Goal: Task Accomplishment & Management: Manage account settings

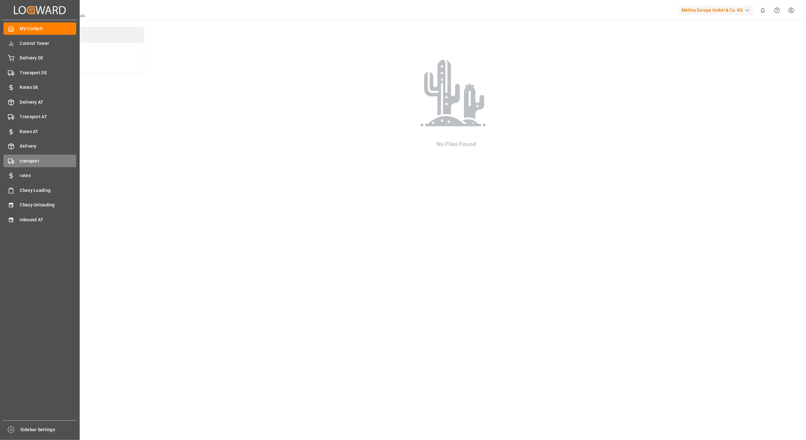
click at [54, 164] on div "transport transport" at bounding box center [39, 161] width 73 height 12
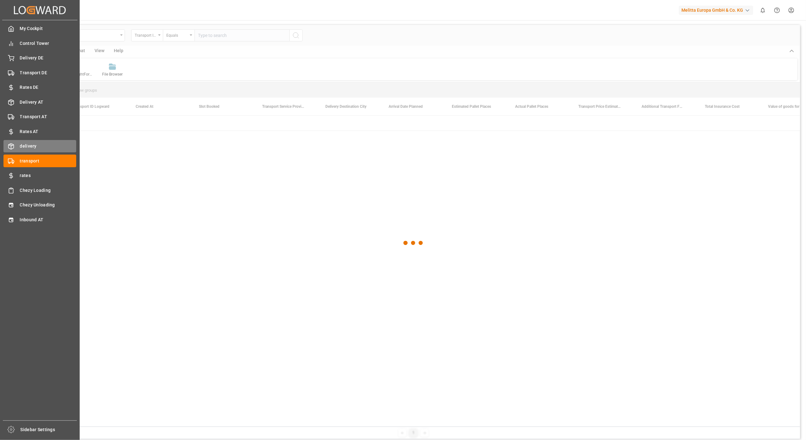
click at [13, 143] on div at bounding box center [8, 146] width 11 height 7
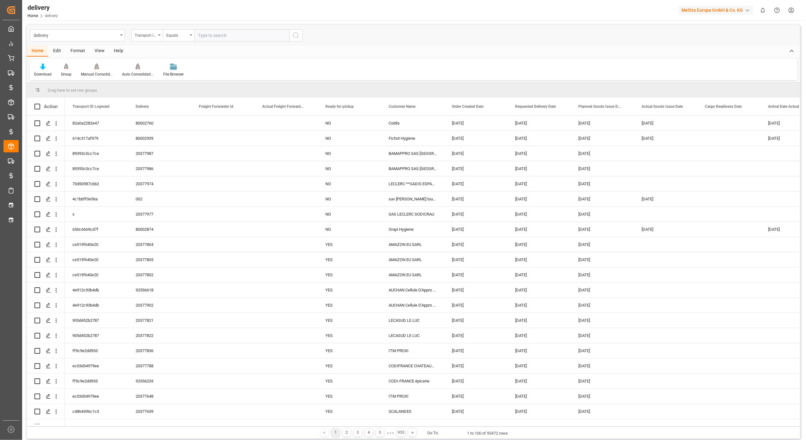
click at [236, 32] on input "text" at bounding box center [241, 35] width 95 height 12
paste input "80002775"
type input "80002775"
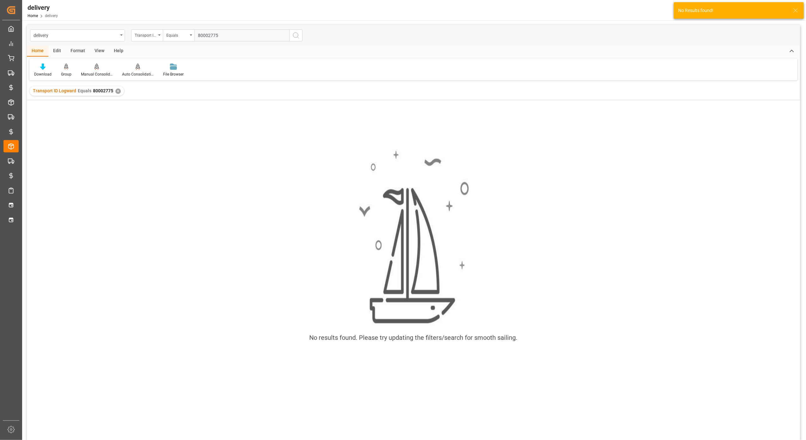
type input "80002775"
click at [119, 91] on div "✕" at bounding box center [117, 91] width 5 height 5
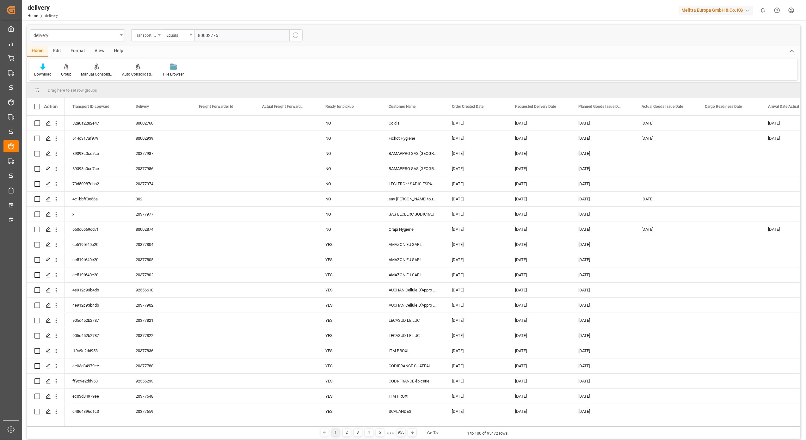
click at [157, 34] on div "Transport ID Logward" at bounding box center [147, 35] width 32 height 12
type input "de"
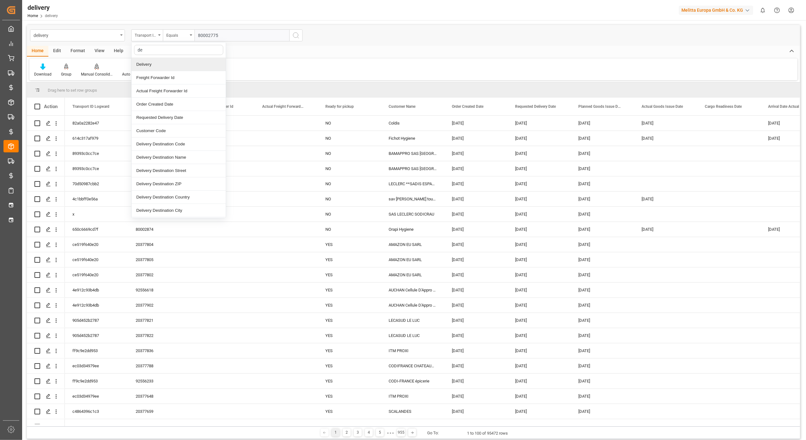
click at [169, 65] on div "Delivery" at bounding box center [179, 64] width 94 height 13
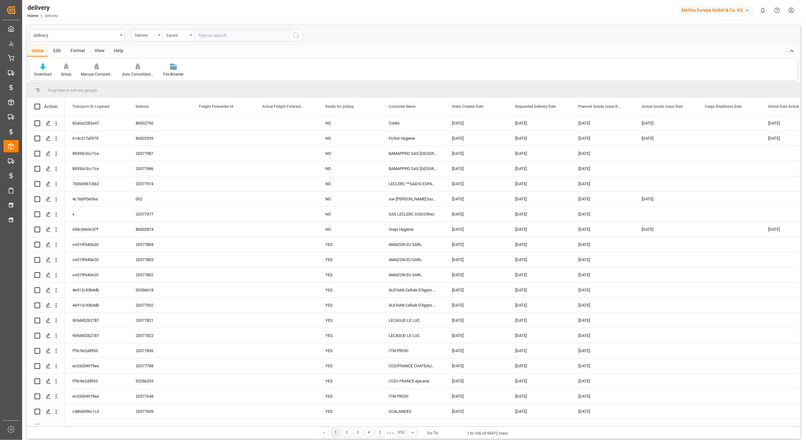
click at [235, 36] on input "text" at bounding box center [241, 35] width 95 height 12
paste input "80002775"
type input "80002775"
click at [295, 40] on button "search button" at bounding box center [295, 35] width 13 height 12
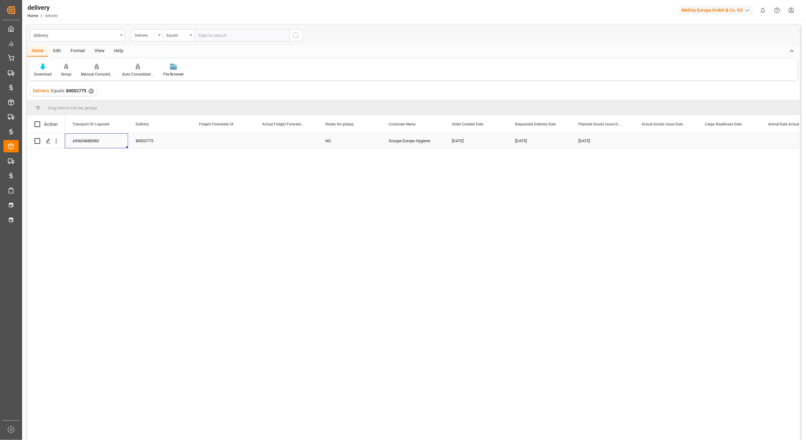
click at [92, 142] on div "a93604b88583" at bounding box center [96, 140] width 63 height 15
click at [149, 142] on div "80002775" at bounding box center [159, 140] width 63 height 15
click at [90, 146] on div "a93604b88583" at bounding box center [96, 140] width 63 height 15
click at [109, 141] on div "a93604b88583" at bounding box center [96, 140] width 63 height 15
click at [49, 140] on icon "Press SPACE to select this row." at bounding box center [48, 141] width 5 height 5
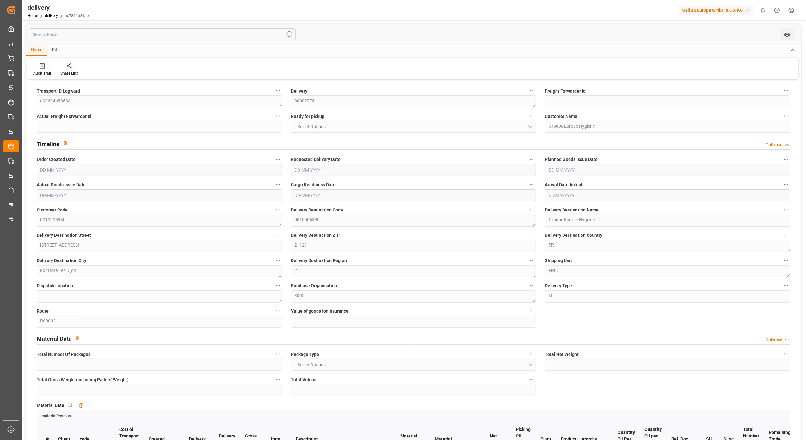
type input "7098.58"
type input "9275.142"
type input "27132.468"
type input "31"
type input "33"
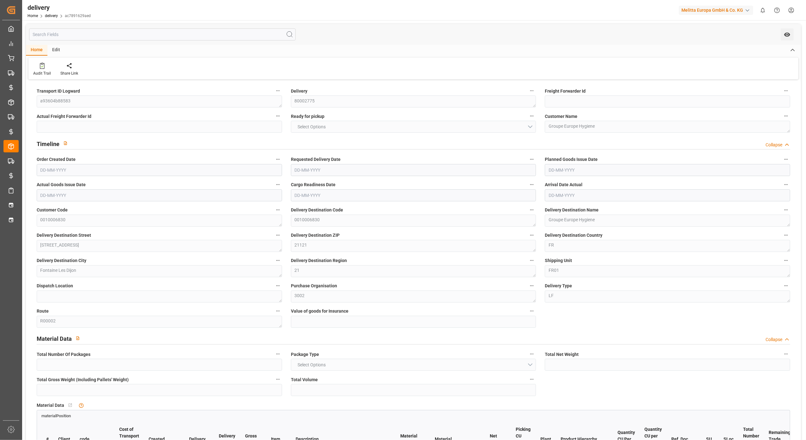
type input "32"
type input "33"
type input "0"
type input "-9.196"
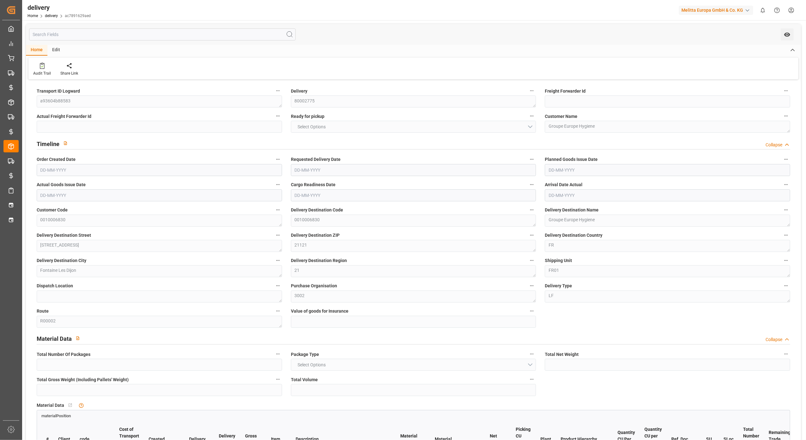
type input "522.5"
type input "513.304"
type input "78.4"
type input "11.16"
type input "1.5"
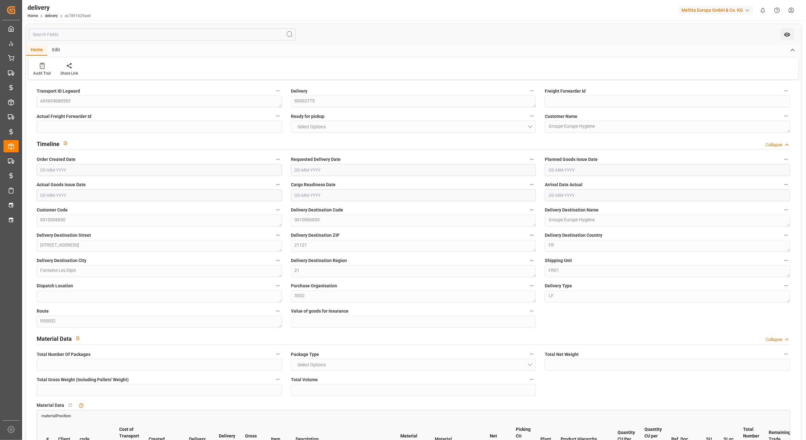
type input "1.3"
type input "0"
type input "49.5"
type input "8453.612"
type input "101"
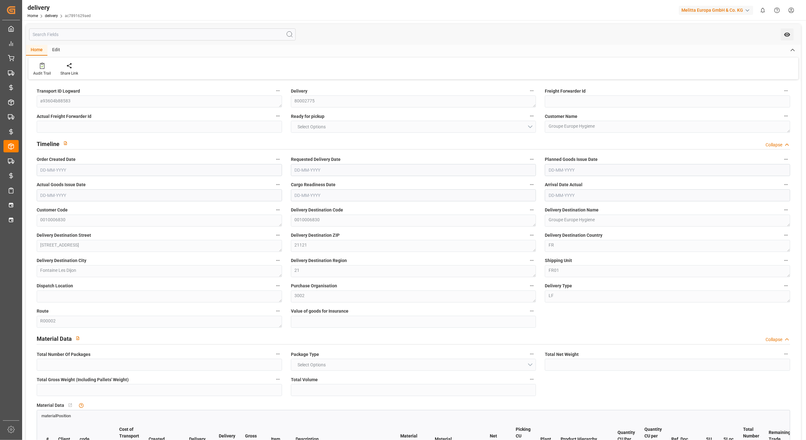
type input "0"
type input "[DATE]"
type input "[DATE] 01:00"
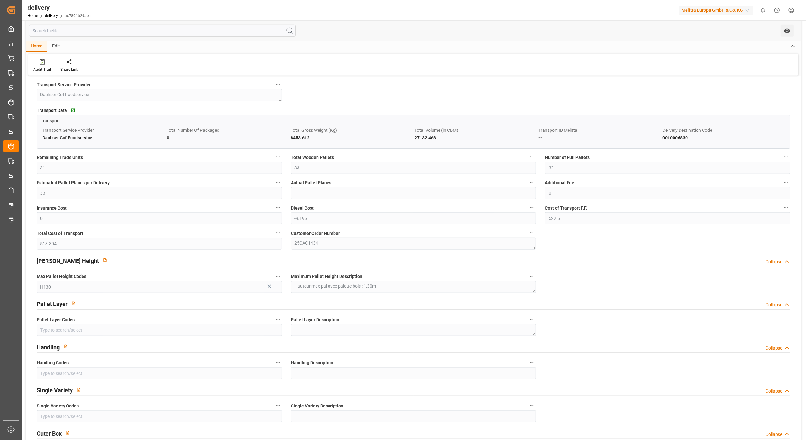
scroll to position [506, 0]
